Goal: Information Seeking & Learning: Learn about a topic

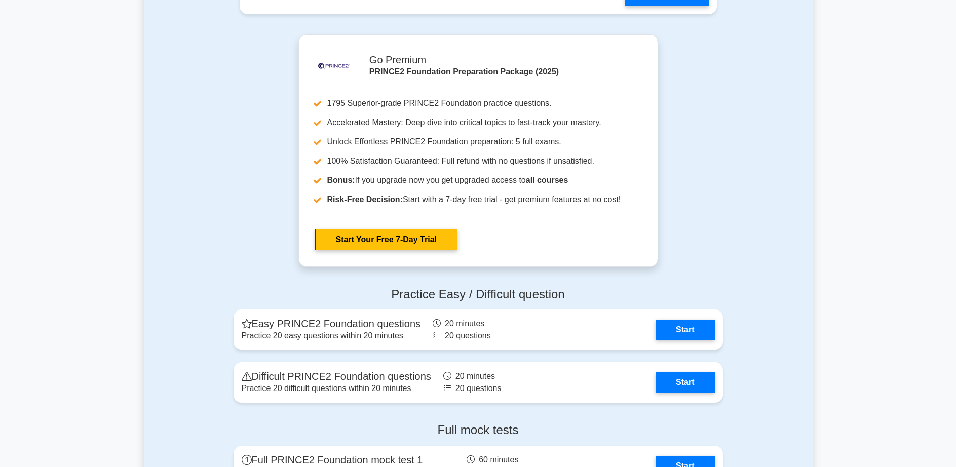
scroll to position [1114, 0]
